Goal: Find specific page/section: Find specific page/section

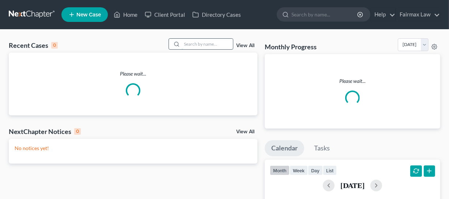
click at [182, 41] on input "search" at bounding box center [207, 44] width 51 height 11
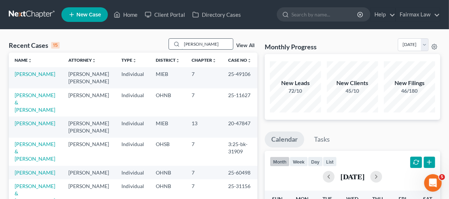
click at [187, 43] on input "[PERSON_NAME]" at bounding box center [207, 44] width 51 height 11
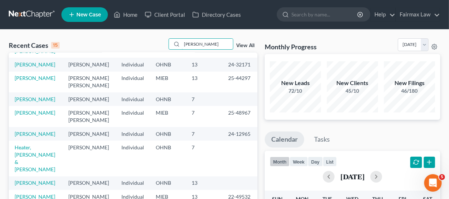
scroll to position [133, 0]
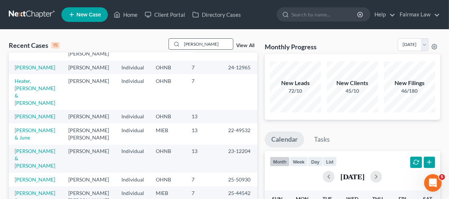
click at [196, 47] on input "[PERSON_NAME]" at bounding box center [207, 44] width 51 height 11
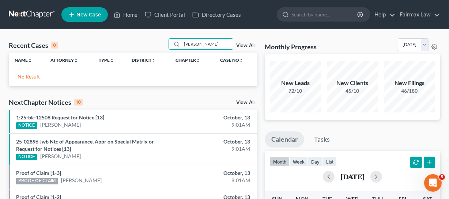
scroll to position [0, 0]
type input "a"
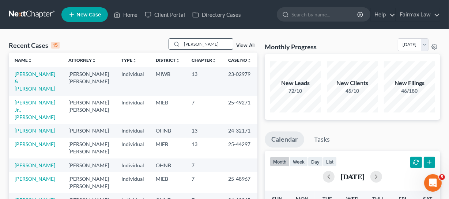
click at [206, 49] on input "[PERSON_NAME]" at bounding box center [207, 44] width 51 height 11
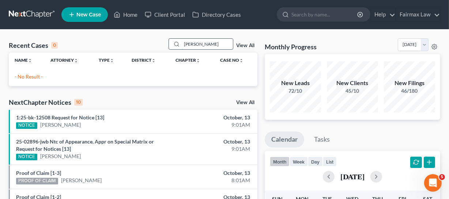
click at [205, 43] on input "[PERSON_NAME]" at bounding box center [207, 44] width 51 height 11
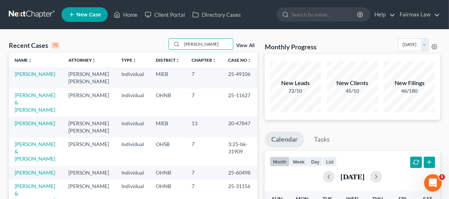
click at [200, 51] on div "Recent Cases 15 [PERSON_NAME] View All" at bounding box center [133, 45] width 248 height 14
drag, startPoint x: 200, startPoint y: 51, endPoint x: 199, endPoint y: 47, distance: 4.1
click at [199, 49] on div "Recent Cases 15 [PERSON_NAME] View All" at bounding box center [133, 45] width 248 height 14
click at [199, 47] on input "[PERSON_NAME]" at bounding box center [207, 44] width 51 height 11
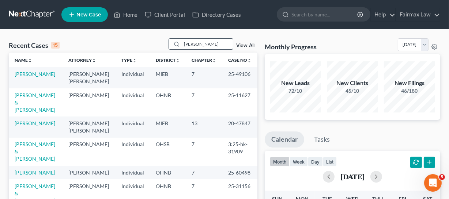
click at [208, 43] on input "[PERSON_NAME]" at bounding box center [207, 44] width 51 height 11
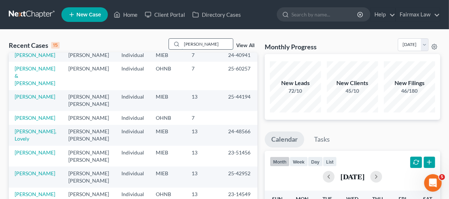
click at [210, 49] on input "[PERSON_NAME]" at bounding box center [207, 44] width 51 height 11
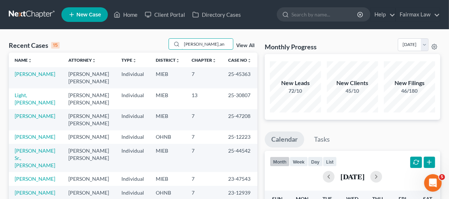
type input "[PERSON_NAME],an"
click at [198, 43] on input "[PERSON_NAME],an" at bounding box center [207, 44] width 51 height 11
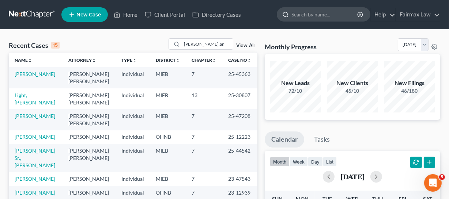
click at [314, 18] on input "search" at bounding box center [324, 15] width 67 height 14
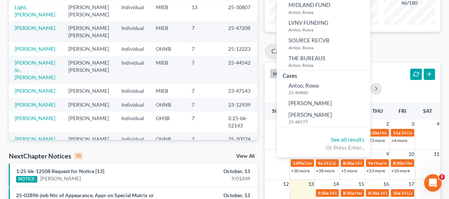
scroll to position [99, 0]
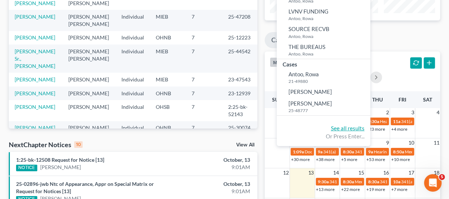
type input "[PERSON_NAME]"
click at [348, 131] on link "See all results" at bounding box center [348, 128] width 34 height 7
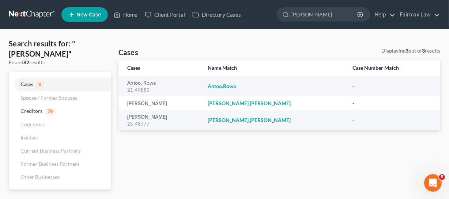
click at [29, 19] on link at bounding box center [32, 14] width 47 height 13
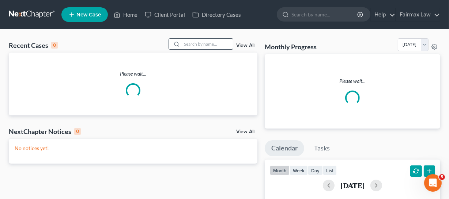
click at [186, 43] on input "search" at bounding box center [207, 44] width 51 height 11
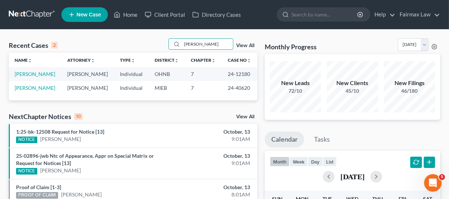
type input "angela edwards"
click at [17, 80] on td "Edwards-Roberts, Angela" at bounding box center [35, 74] width 53 height 14
click at [26, 77] on link "Edwards-Roberts, Angela" at bounding box center [35, 74] width 41 height 6
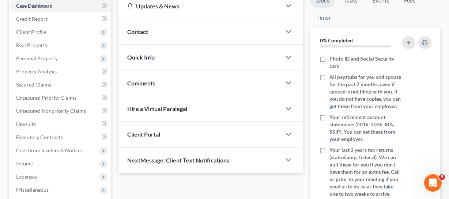
scroll to position [133, 0]
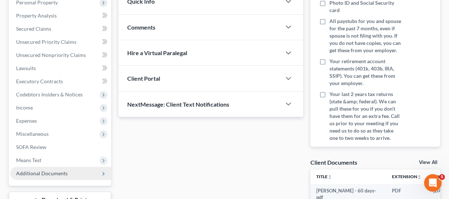
click at [44, 175] on span "Additional Documents" at bounding box center [42, 173] width 52 height 6
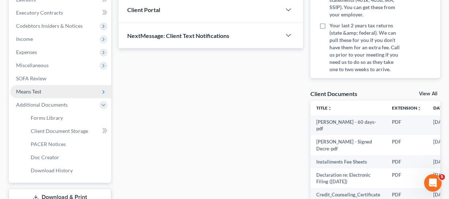
scroll to position [266, 0]
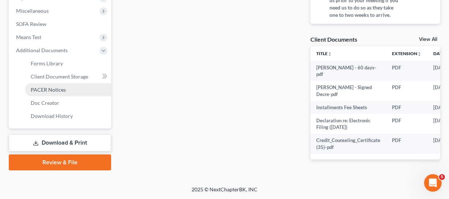
click at [48, 87] on span "PACER Notices" at bounding box center [48, 90] width 35 height 6
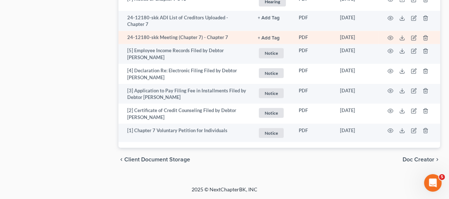
scroll to position [551, 0]
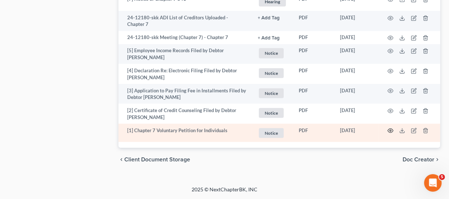
click at [390, 128] on icon "button" at bounding box center [390, 131] width 6 height 6
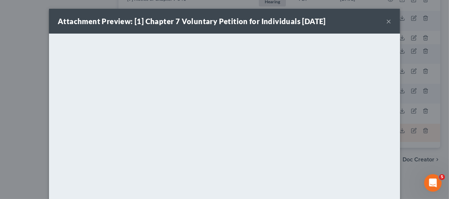
scroll to position [535, 0]
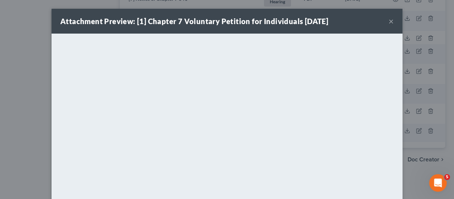
click at [40, 101] on div "Attachment Preview: [1] Chapter 7 Voluntary Petition for Individuals 05/31/2024…" at bounding box center [227, 99] width 454 height 199
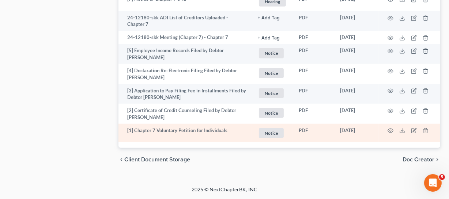
click at [385, 142] on td at bounding box center [408, 133] width 61 height 19
click at [389, 133] on icon "button" at bounding box center [390, 131] width 5 height 4
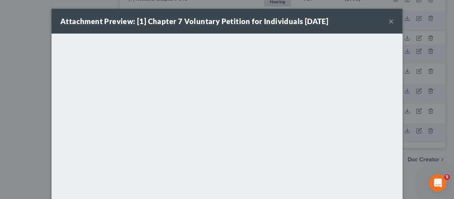
click at [421, 39] on div "Attachment Preview: [1] Chapter 7 Voluntary Petition for Individuals 05/31/2024…" at bounding box center [227, 99] width 454 height 199
